Goal: Check status

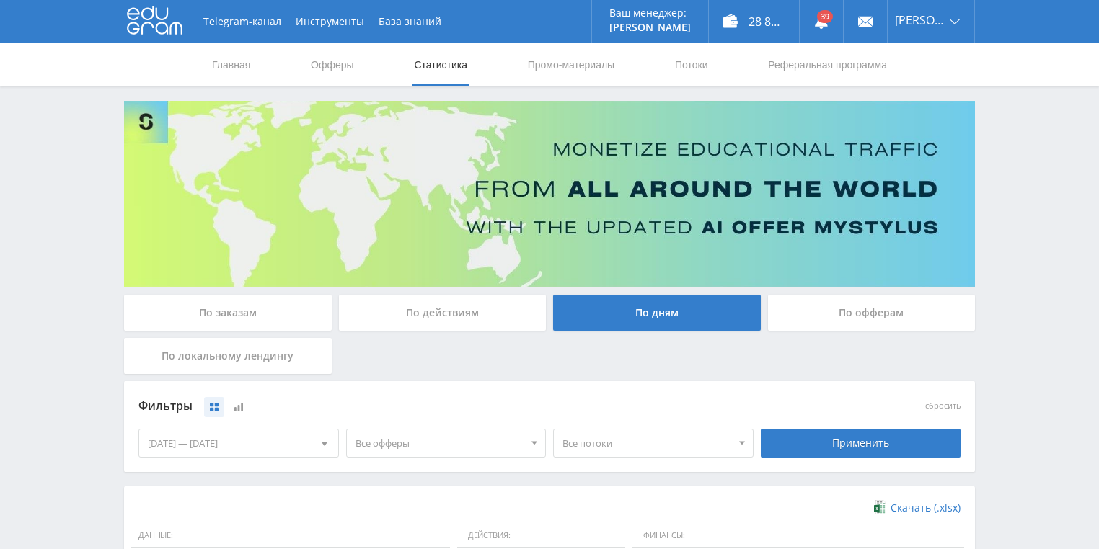
scroll to position [346, 0]
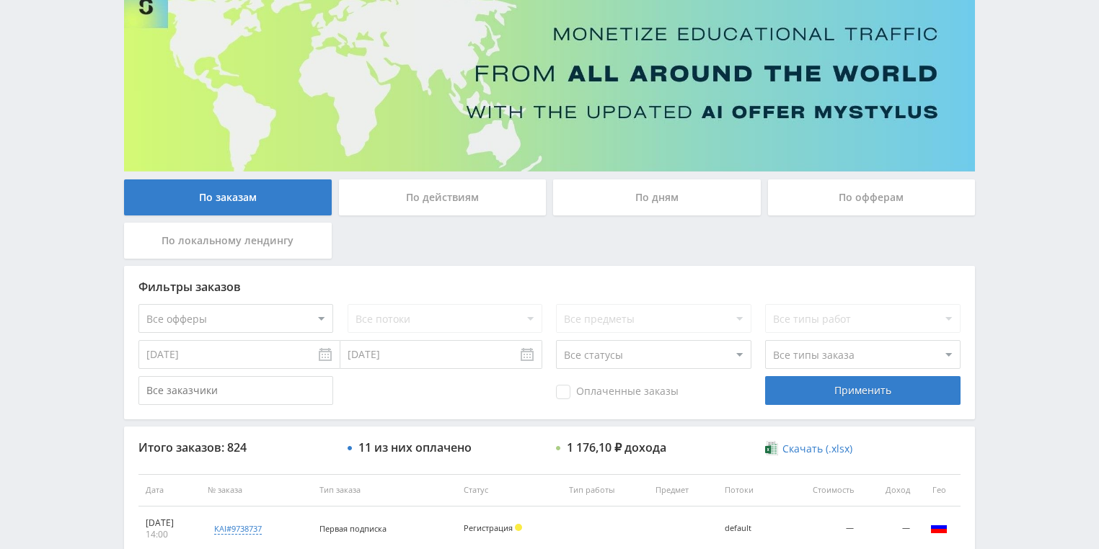
click at [410, 200] on div "По действиям" at bounding box center [443, 198] width 208 height 36
click at [0, 0] on input "По действиям" at bounding box center [0, 0] width 0 height 0
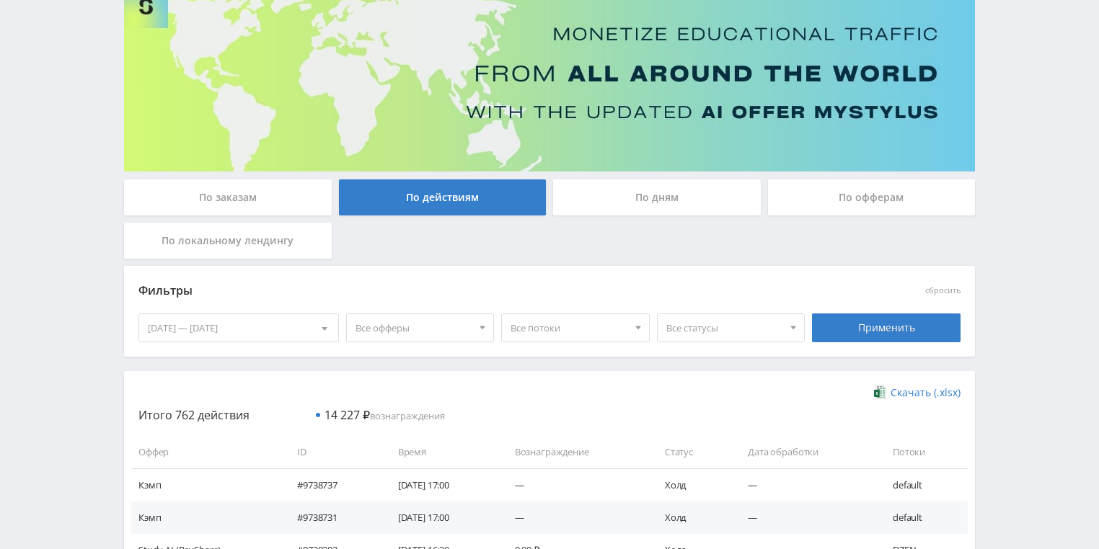
click at [631, 196] on div "По дням" at bounding box center [657, 198] width 208 height 36
click at [0, 0] on input "По дням" at bounding box center [0, 0] width 0 height 0
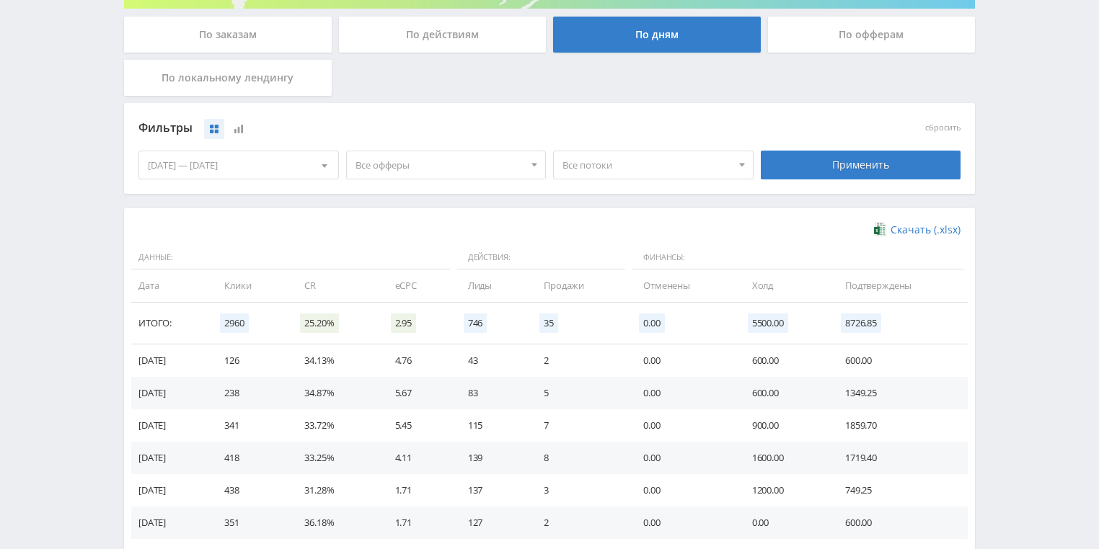
scroll to position [288, 0]
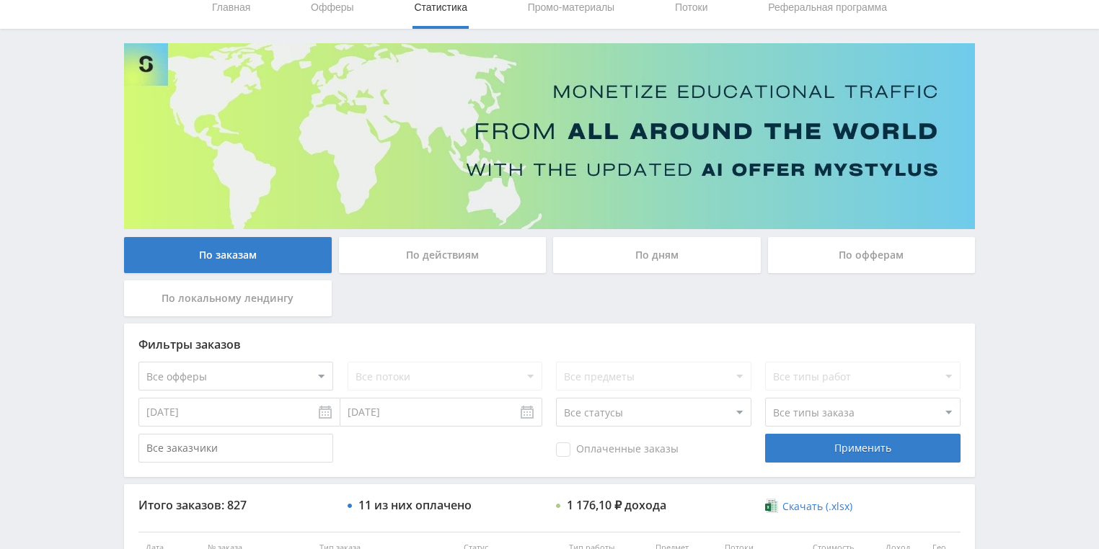
click at [441, 259] on div "По действиям" at bounding box center [443, 255] width 208 height 36
click at [0, 0] on input "По действиям" at bounding box center [0, 0] width 0 height 0
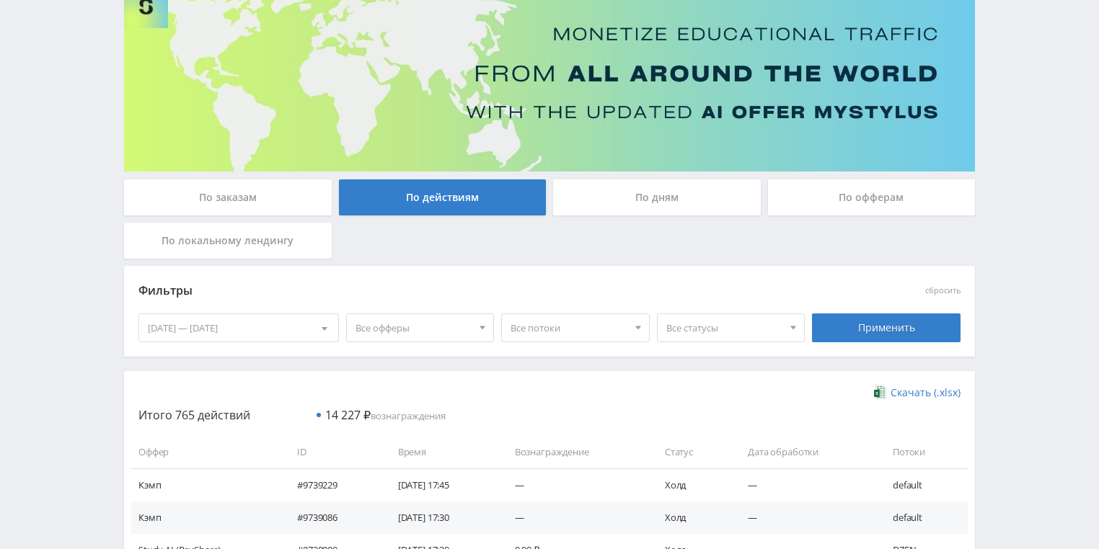
click at [614, 203] on div "По дням" at bounding box center [657, 198] width 208 height 36
click at [0, 0] on input "По дням" at bounding box center [0, 0] width 0 height 0
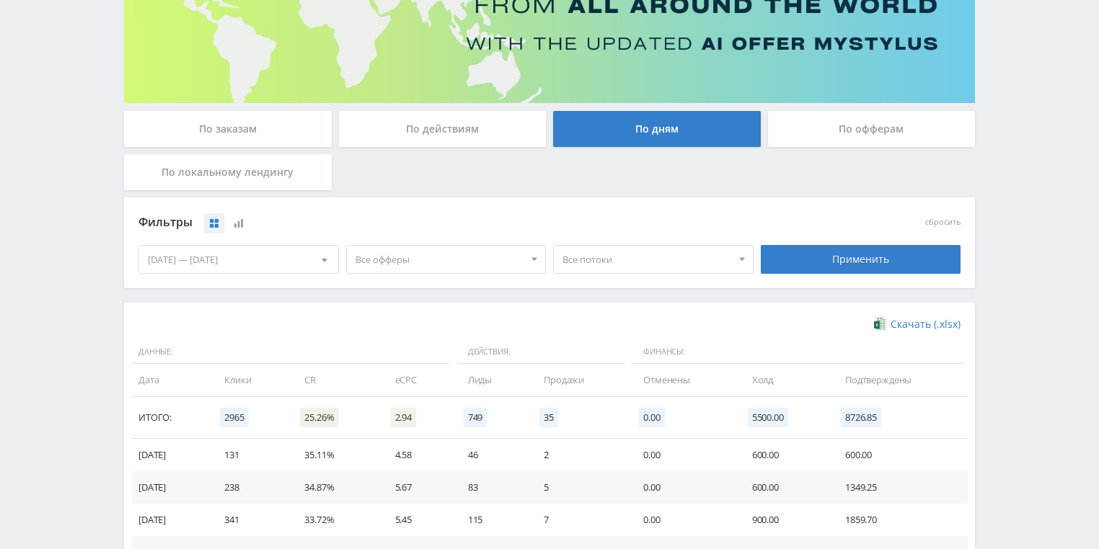
scroll to position [346, 0]
